Goal: Task Accomplishment & Management: Manage account settings

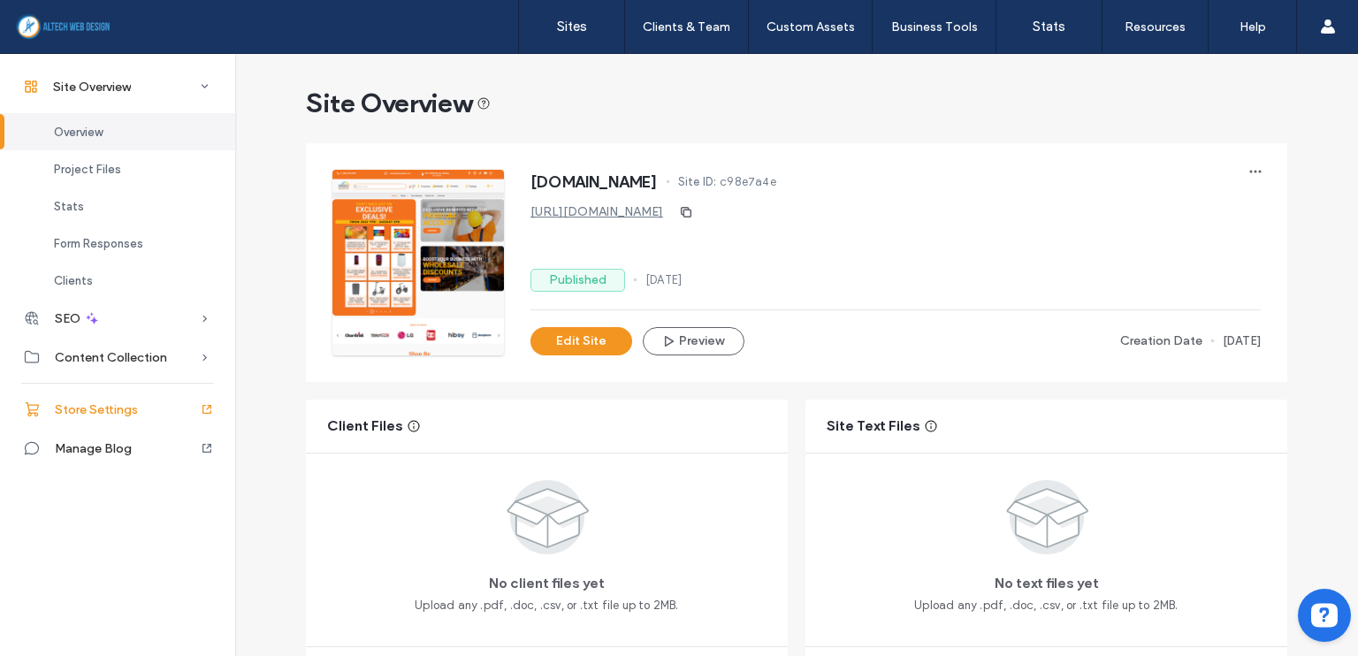
click at [88, 414] on span "Store Settings" at bounding box center [96, 409] width 83 height 15
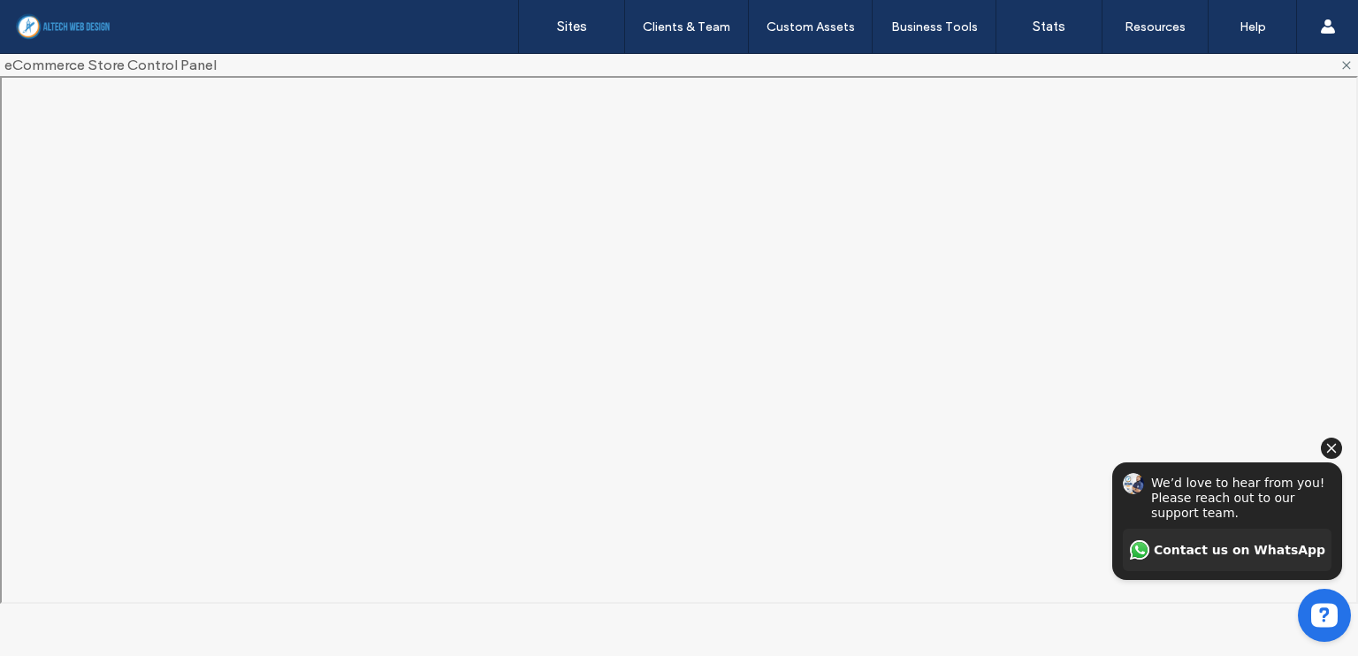
click at [1335, 446] on icon "Hide invitation" at bounding box center [1331, 448] width 21 height 21
